Goal: Task Accomplishment & Management: Use online tool/utility

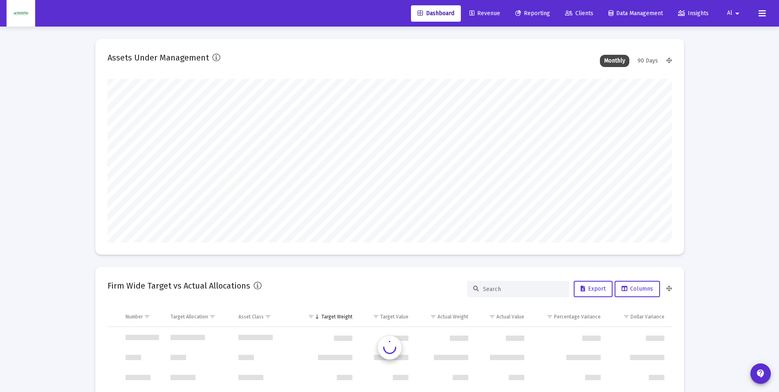
scroll to position [785, 0]
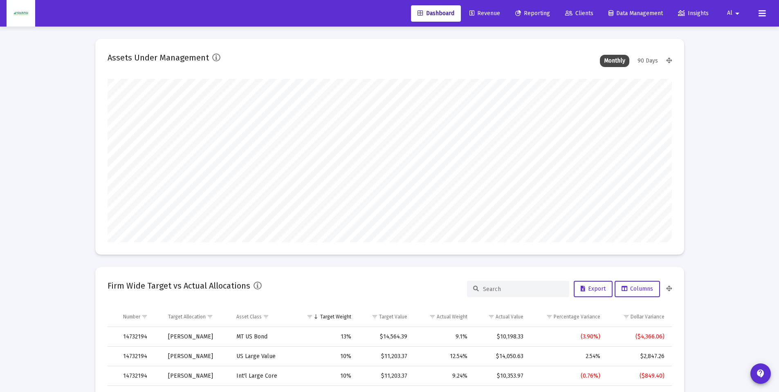
type input "[DATE]"
click at [531, 11] on span "Reporting" at bounding box center [532, 13] width 35 height 7
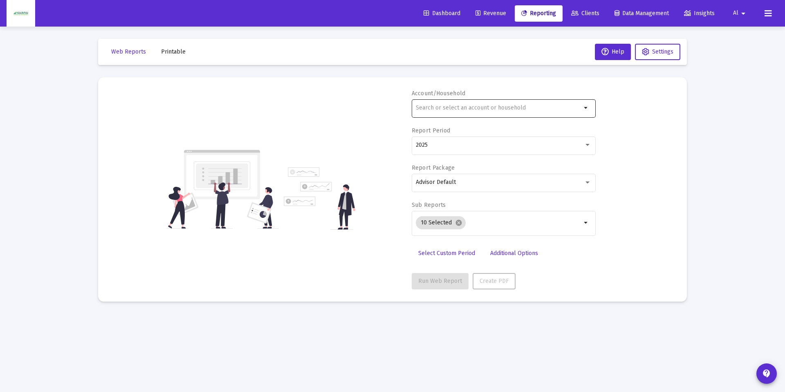
click at [468, 108] on input "text" at bounding box center [499, 108] width 166 height 7
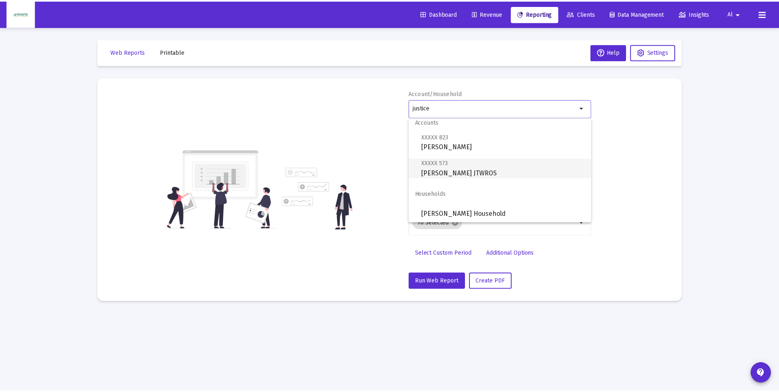
scroll to position [7, 0]
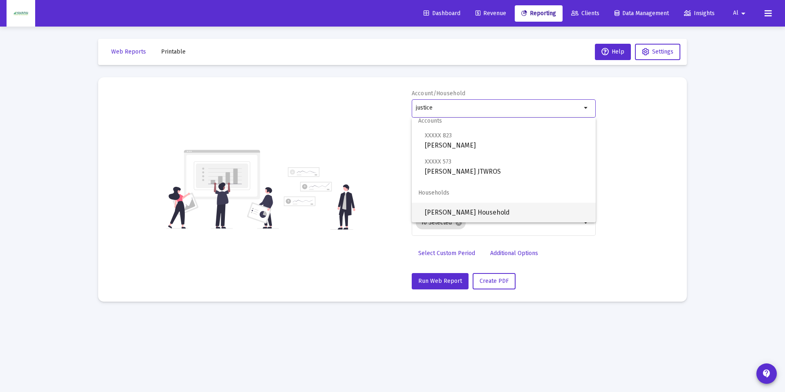
click at [446, 212] on span "[PERSON_NAME] Household" at bounding box center [507, 213] width 164 height 20
type input "[PERSON_NAME] Household"
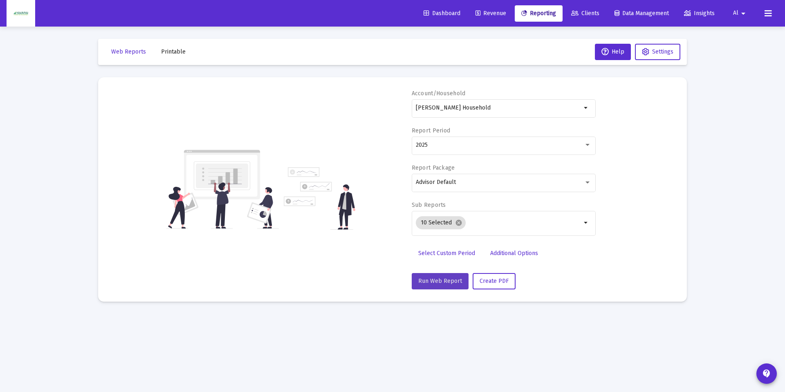
click at [451, 278] on span "Run Web Report" at bounding box center [441, 281] width 44 height 7
select select "View all"
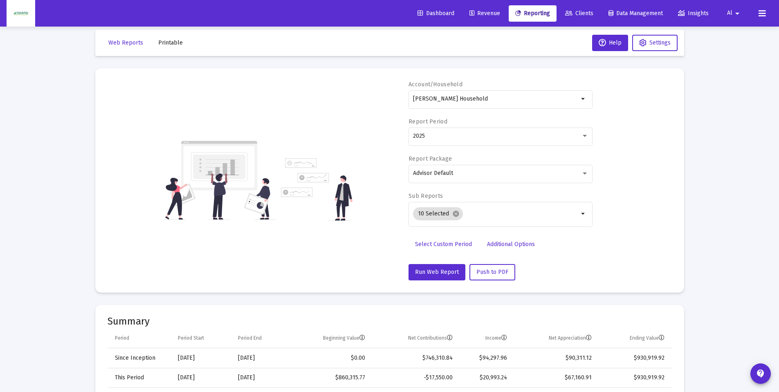
scroll to position [0, 0]
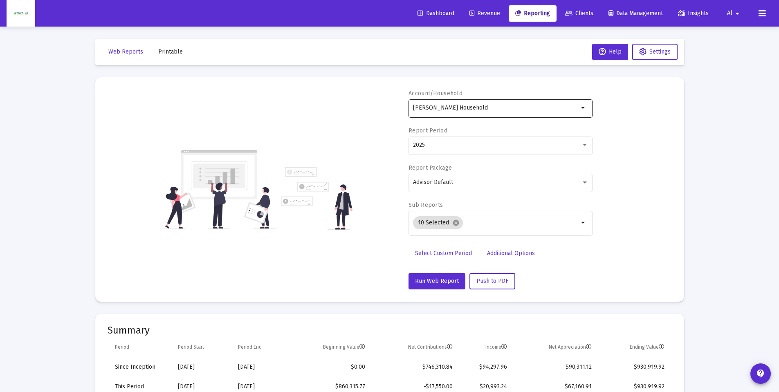
click at [443, 105] on input "[PERSON_NAME] Household" at bounding box center [496, 108] width 166 height 7
drag, startPoint x: 450, startPoint y: 113, endPoint x: 329, endPoint y: 117, distance: 121.2
click at [329, 117] on div "Account/Household Justice, Bevhierly Household arrow_drop_down Report Period 20…" at bounding box center [390, 190] width 565 height 200
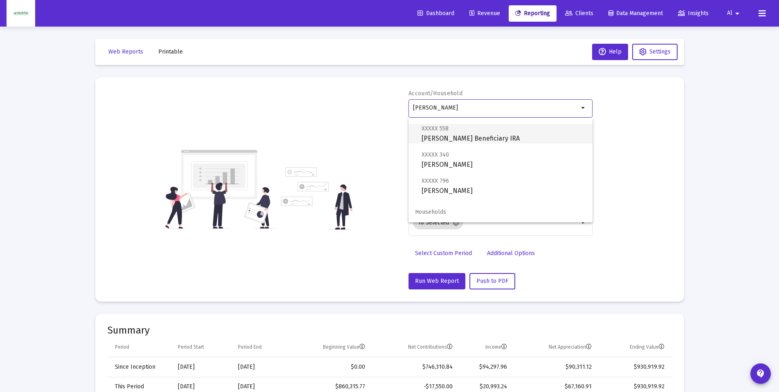
scroll to position [59, 0]
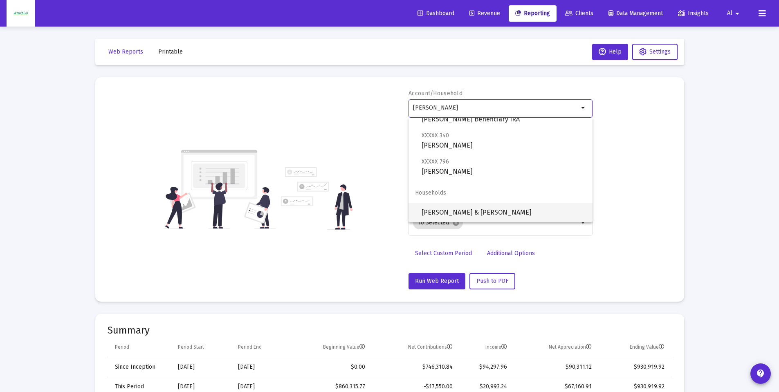
click at [450, 205] on span "[PERSON_NAME] & [PERSON_NAME]" at bounding box center [504, 213] width 164 height 20
type input "[PERSON_NAME] & [PERSON_NAME]"
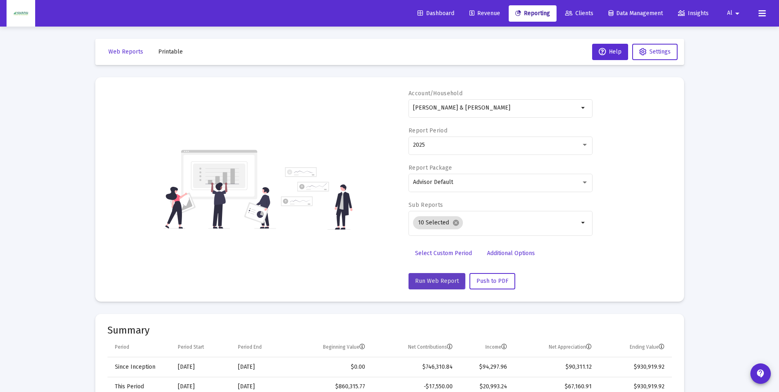
click at [429, 278] on span "Run Web Report" at bounding box center [437, 281] width 44 height 7
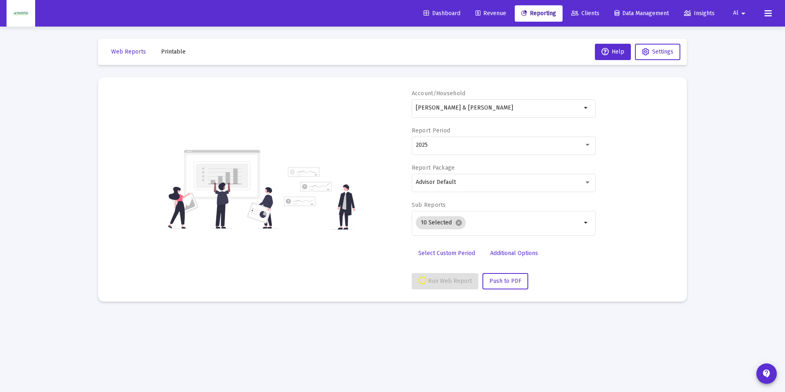
select select "View all"
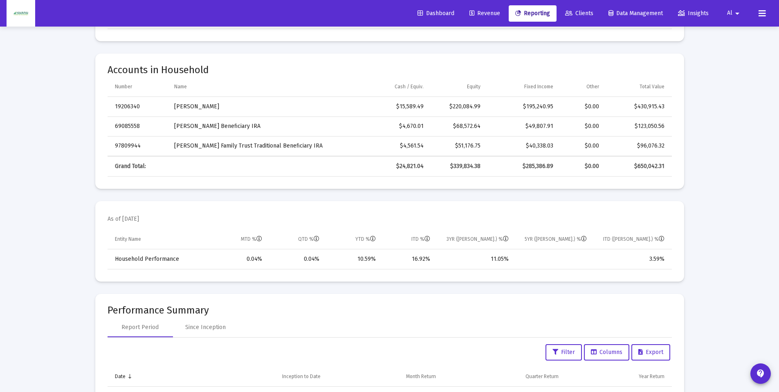
scroll to position [205, 0]
